Goal: Information Seeking & Learning: Learn about a topic

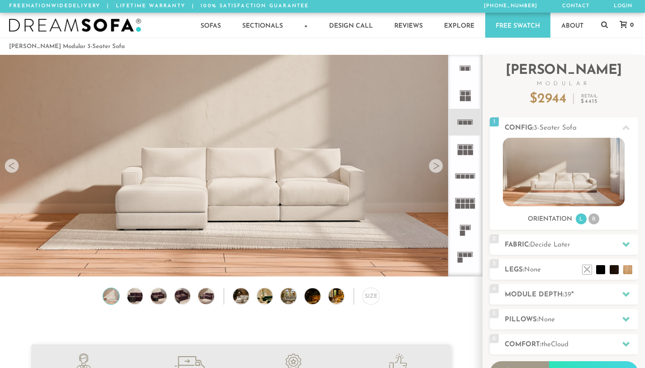
scroll to position [9930, 638]
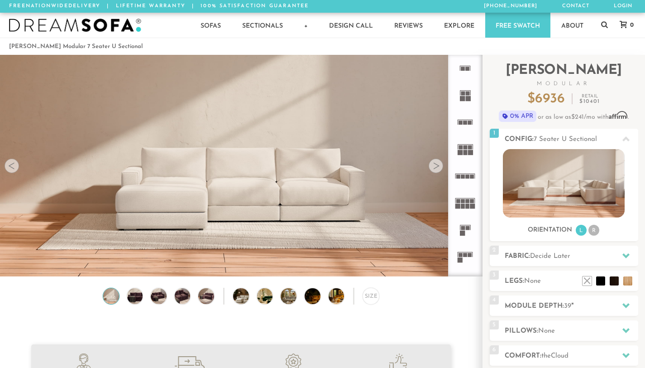
scroll to position [9930, 638]
click at [436, 171] on div at bounding box center [436, 165] width 14 height 14
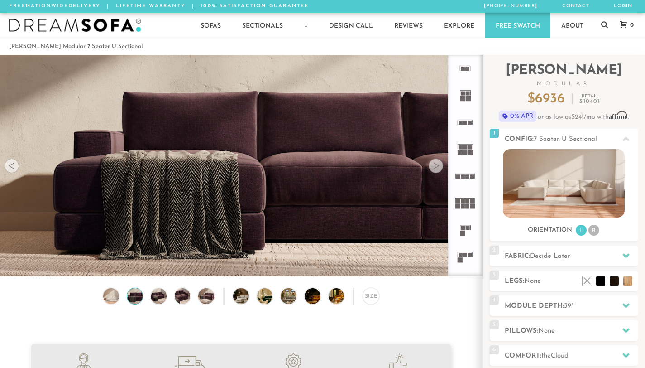
click at [436, 171] on div at bounding box center [436, 165] width 14 height 14
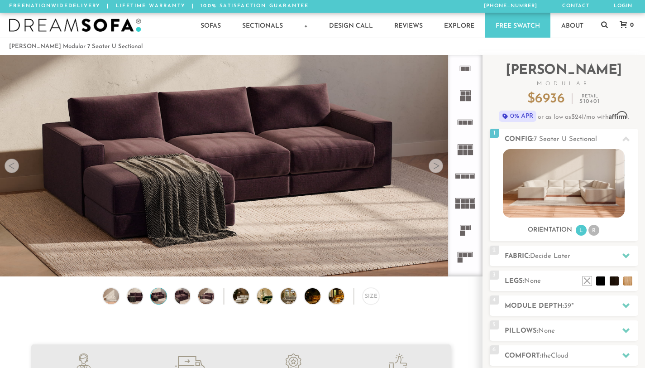
click at [436, 171] on div at bounding box center [436, 165] width 14 height 14
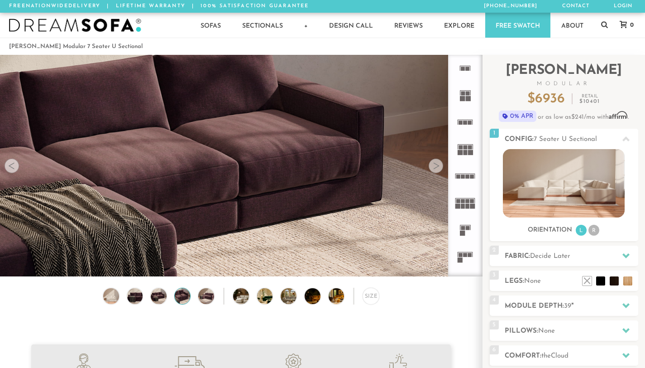
click at [436, 171] on div at bounding box center [436, 165] width 14 height 14
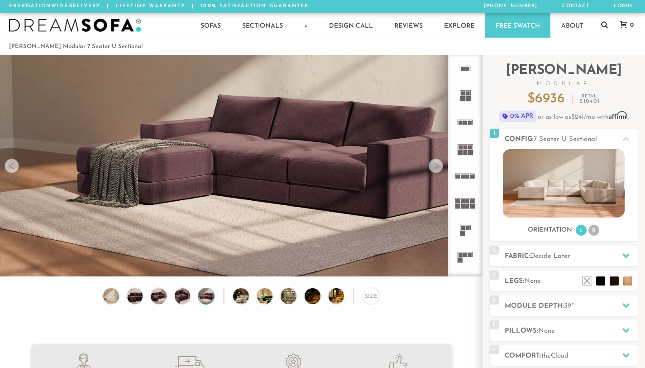
click at [436, 171] on div at bounding box center [436, 165] width 14 height 14
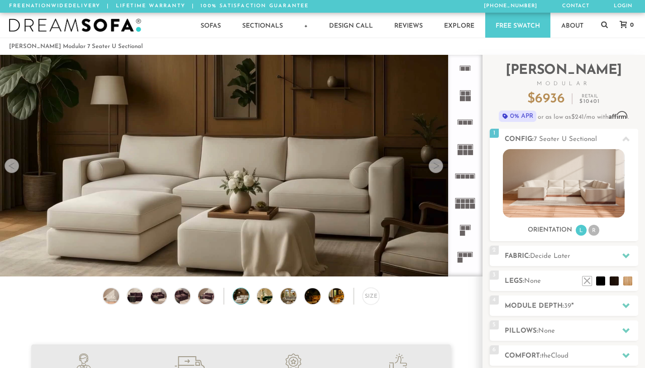
click at [436, 171] on div at bounding box center [436, 165] width 14 height 14
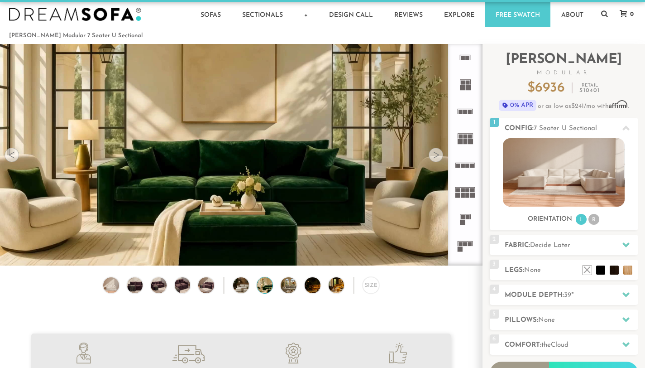
scroll to position [0, 0]
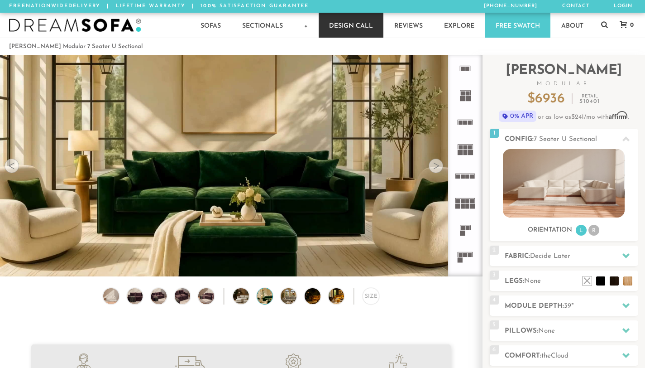
click at [354, 23] on link "Design Call" at bounding box center [351, 25] width 65 height 25
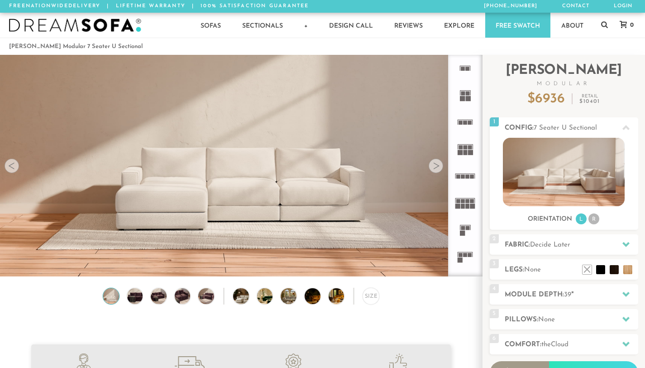
scroll to position [9930, 638]
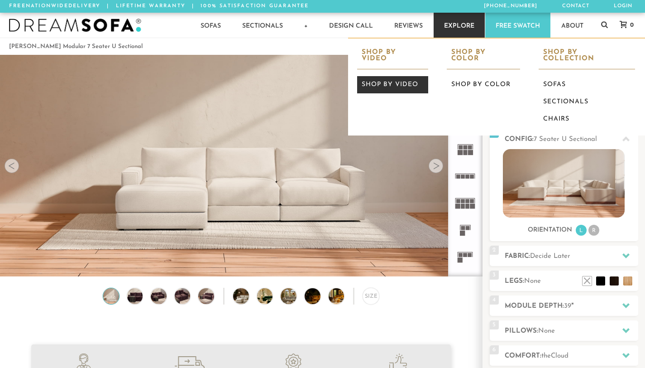
click at [395, 76] on link "Shop by Video" at bounding box center [392, 84] width 71 height 17
